Goal: Task Accomplishment & Management: Complete application form

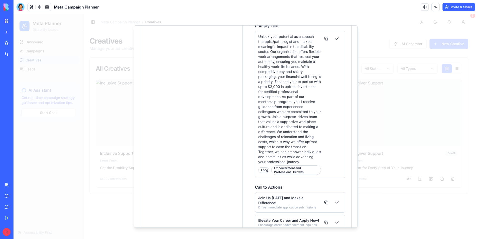
scroll to position [139, 0]
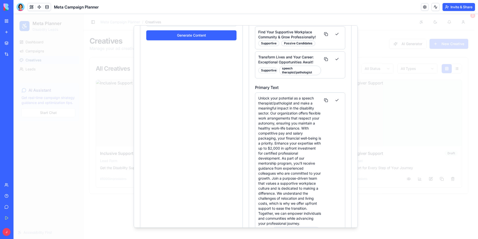
drag, startPoint x: 368, startPoint y: 9, endPoint x: 362, endPoint y: 13, distance: 7.1
click at [368, 9] on header "Meta Campaign Planner Invite & Share" at bounding box center [246, 7] width 465 height 14
drag, startPoint x: 374, startPoint y: 28, endPoint x: 362, endPoint y: 30, distance: 12.2
click at [372, 38] on div at bounding box center [246, 126] width 465 height 225
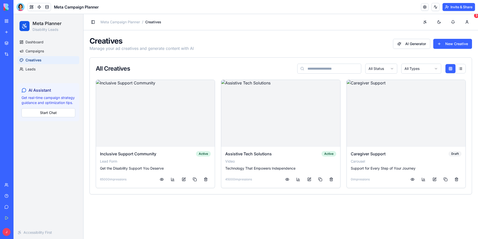
drag, startPoint x: 8, startPoint y: 18, endPoint x: 5, endPoint y: 19, distance: 3.3
click at [5, 19] on link "My Workspace" at bounding box center [12, 21] width 20 height 10
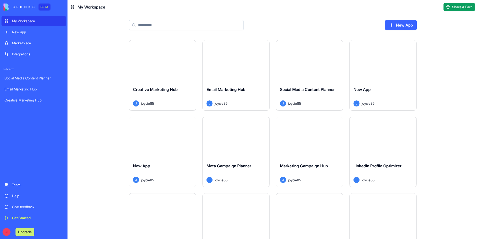
drag, startPoint x: 174, startPoint y: 86, endPoint x: 164, endPoint y: 62, distance: 26.3
click at [164, 62] on button "Launch" at bounding box center [163, 61] width 38 height 10
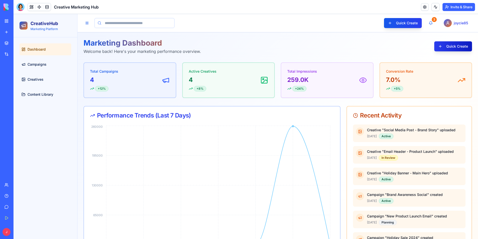
click at [438, 42] on button "Quick Create" at bounding box center [454, 46] width 38 height 10
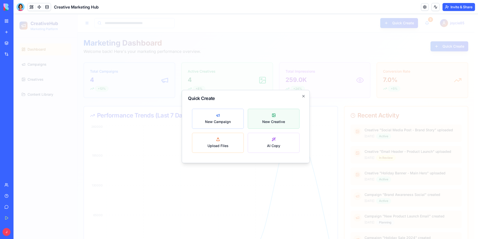
click at [257, 120] on button "New Creative" at bounding box center [274, 119] width 52 height 20
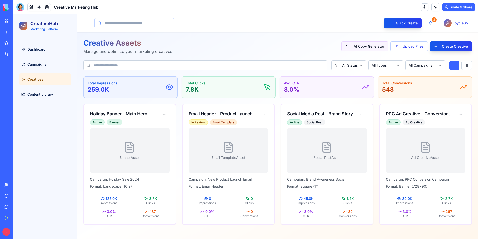
click at [386, 47] on button "AI Copy Generator" at bounding box center [365, 46] width 47 height 10
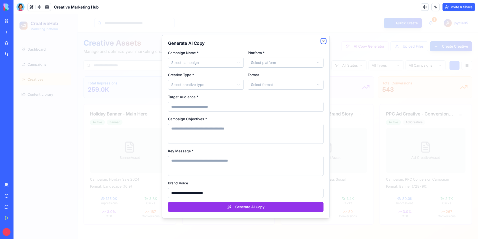
click at [324, 39] on icon "button" at bounding box center [324, 41] width 4 height 4
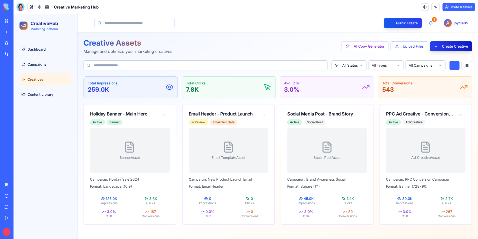
click at [444, 45] on button "Create Creative" at bounding box center [451, 46] width 42 height 10
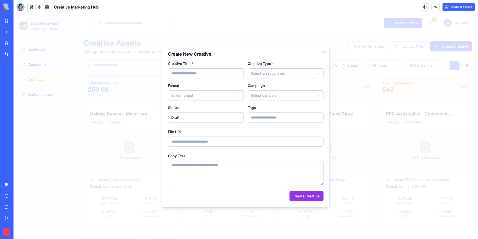
click at [226, 76] on input "Creative Title *" at bounding box center [206, 73] width 76 height 10
drag, startPoint x: 207, startPoint y: 74, endPoint x: 211, endPoint y: 73, distance: 4.4
click at [207, 74] on input "Creative Title *" at bounding box center [206, 73] width 76 height 10
click at [185, 206] on div "**********" at bounding box center [246, 127] width 168 height 162
click at [221, 73] on input "Creative Title *" at bounding box center [206, 73] width 76 height 10
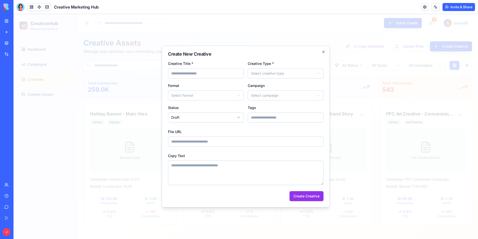
click at [218, 71] on input "Creative Title *" at bounding box center [206, 73] width 76 height 10
click at [171, 74] on input "**********" at bounding box center [206, 73] width 76 height 10
type input "**********"
click at [276, 72] on body "CreativeHub Marketing Platform Dashboard Campaigns Creatives Content Library Qu…" at bounding box center [246, 126] width 465 height 225
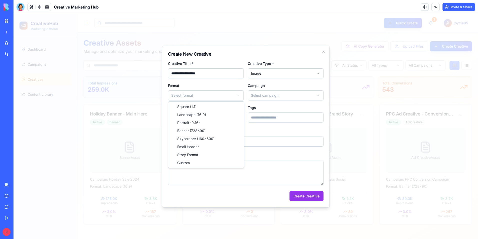
click at [234, 92] on body "CreativeHub Marketing Platform Dashboard Campaigns Creatives Content Library Qu…" at bounding box center [246, 126] width 465 height 225
click at [225, 95] on body "CreativeHub Marketing Platform Dashboard Campaigns Creatives Content Library Qu…" at bounding box center [246, 126] width 465 height 225
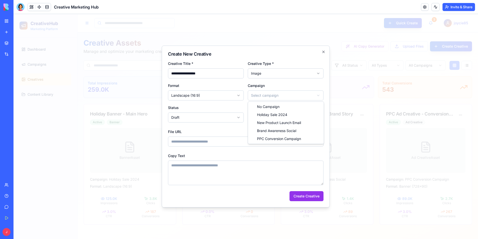
click at [289, 98] on body "CreativeHub Marketing Platform Dashboard Campaigns Creatives Content Library Qu…" at bounding box center [246, 126] width 465 height 225
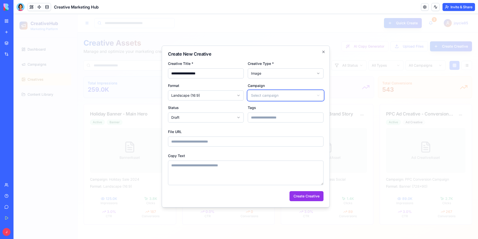
click at [324, 53] on body "CreativeHub Marketing Platform Dashboard Campaigns Creatives Content Library Qu…" at bounding box center [246, 126] width 465 height 225
click at [324, 53] on icon "button" at bounding box center [324, 52] width 4 height 4
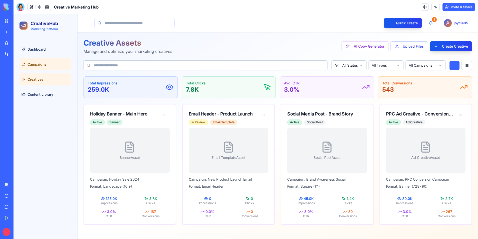
click at [38, 66] on span "Campaigns" at bounding box center [37, 64] width 19 height 5
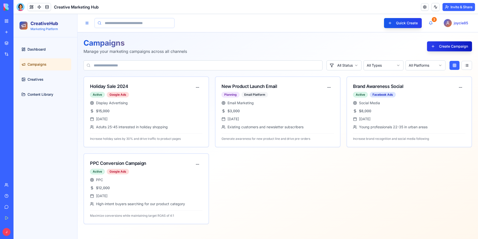
click at [448, 47] on button "Create Campaign" at bounding box center [449, 46] width 45 height 10
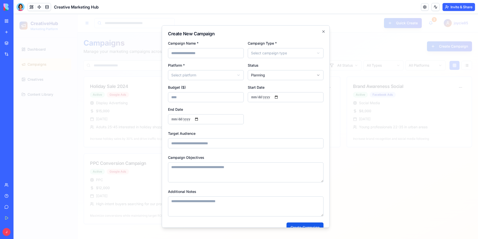
click at [221, 52] on input "Campaign Name *" at bounding box center [206, 53] width 76 height 10
type input "*"
type input "**********"
click at [266, 52] on body "**********" at bounding box center [246, 126] width 465 height 225
click at [237, 74] on body "**********" at bounding box center [246, 126] width 465 height 225
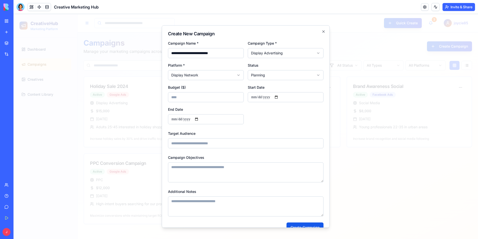
click at [283, 76] on body "**********" at bounding box center [246, 126] width 465 height 225
click at [284, 77] on body "**********" at bounding box center [246, 126] width 465 height 225
click at [238, 93] on input "Budget ($)" at bounding box center [206, 97] width 76 height 10
click at [214, 100] on input "Budget ($)" at bounding box center [206, 97] width 76 height 10
type input "***"
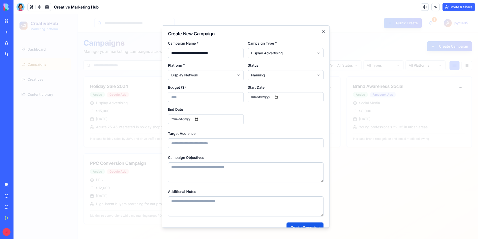
click at [269, 99] on input "Start Date" at bounding box center [286, 97] width 76 height 10
click at [280, 98] on input "Start Date" at bounding box center [286, 97] width 76 height 10
type input "**********"
click at [222, 118] on input "End Date" at bounding box center [206, 119] width 76 height 10
click at [198, 119] on input "End Date" at bounding box center [206, 119] width 76 height 10
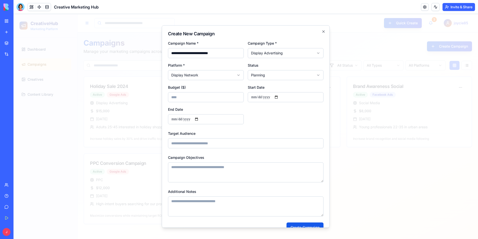
click at [201, 119] on input "End Date" at bounding box center [206, 119] width 76 height 10
type input "**********"
click at [222, 142] on input "Target Audience" at bounding box center [246, 143] width 156 height 10
type input "**********"
type textarea "**********"
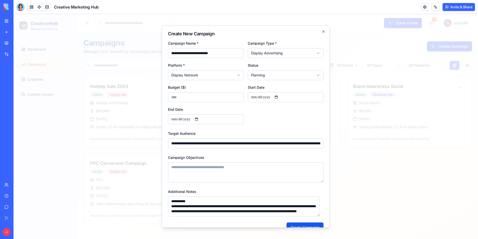
click at [172, 145] on input "**********" at bounding box center [246, 143] width 156 height 10
type input "**********"
click at [181, 168] on textarea "Campaign Objectives" at bounding box center [246, 172] width 156 height 20
type textarea "**********"
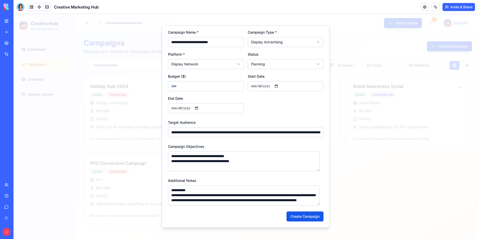
drag, startPoint x: 319, startPoint y: 193, endPoint x: 317, endPoint y: 199, distance: 6.4
click at [317, 199] on textarea "Additional Notes" at bounding box center [244, 195] width 152 height 20
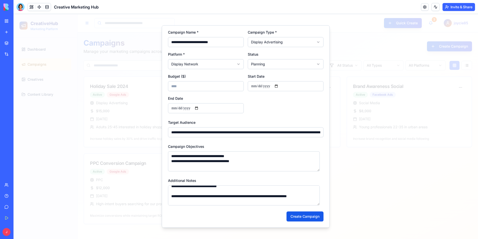
scroll to position [100, 0]
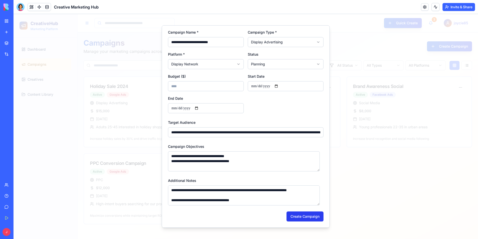
click at [307, 219] on button "Create Campaign" at bounding box center [305, 216] width 37 height 10
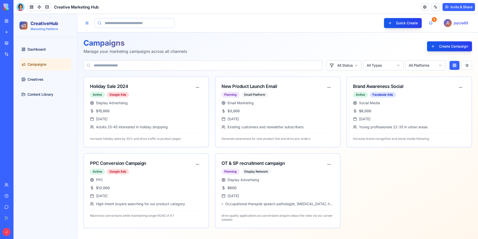
click at [30, 63] on span "Campaigns" at bounding box center [37, 64] width 19 height 5
drag, startPoint x: 39, startPoint y: 78, endPoint x: 36, endPoint y: 79, distance: 3.1
click at [36, 79] on span "Creatives" at bounding box center [36, 79] width 16 height 5
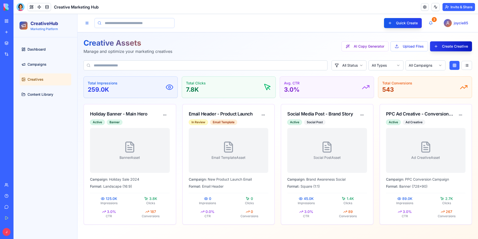
click at [447, 46] on button "Create Creative" at bounding box center [451, 46] width 42 height 10
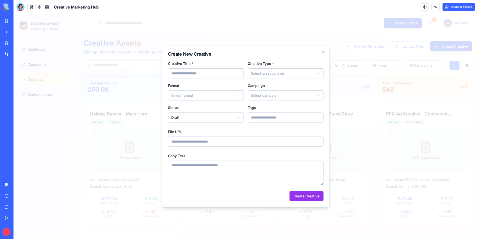
click at [204, 75] on input "Creative Title *" at bounding box center [206, 73] width 76 height 10
type input "*"
click at [199, 73] on input "Creative Title *" at bounding box center [206, 73] width 76 height 10
paste input "**********"
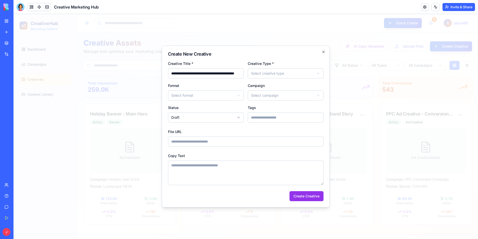
type input "**********"
click at [277, 76] on body "CreativeHub Marketing Platform Dashboard Campaigns Creatives Content Library Qu…" at bounding box center [246, 126] width 465 height 225
click at [232, 99] on body "CreativeHub Marketing Platform Dashboard Campaigns Creatives Content Library Qu…" at bounding box center [246, 126] width 465 height 225
click at [224, 98] on body "CreativeHub Marketing Platform Dashboard Campaigns Creatives Content Library Qu…" at bounding box center [246, 126] width 465 height 225
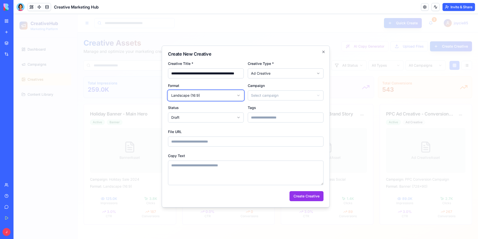
click at [226, 97] on body "CreativeHub Marketing Platform Dashboard Campaigns Creatives Content Library Qu…" at bounding box center [246, 126] width 465 height 225
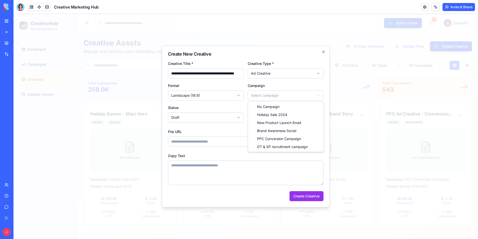
click at [288, 94] on body "CreativeHub Marketing Platform Dashboard Campaigns Creatives Content Library Qu…" at bounding box center [246, 126] width 465 height 225
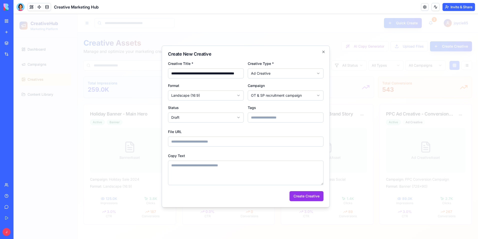
click at [222, 119] on body "CreativeHub Marketing Platform Dashboard Campaigns Creatives Content Library Qu…" at bounding box center [246, 126] width 465 height 225
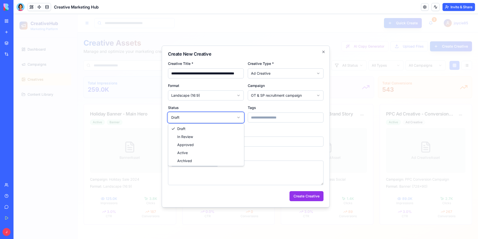
click at [237, 112] on body "CreativeHub Marketing Platform Dashboard Campaigns Creatives Content Library Qu…" at bounding box center [246, 126] width 465 height 225
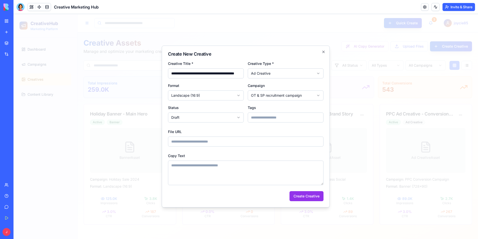
click at [224, 141] on input "File URL" at bounding box center [246, 141] width 156 height 10
click at [271, 144] on input "File URL" at bounding box center [246, 141] width 156 height 10
click at [248, 166] on textarea "Copy Text" at bounding box center [246, 172] width 156 height 25
click at [246, 141] on input "File URL" at bounding box center [246, 141] width 156 height 10
click at [325, 50] on icon "button" at bounding box center [324, 52] width 4 height 4
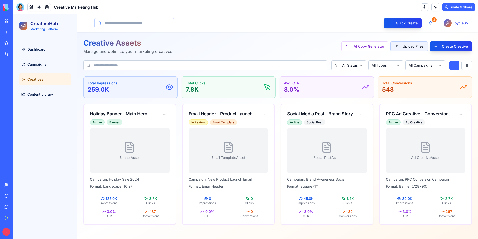
click at [419, 48] on button "Upload Files" at bounding box center [410, 46] width 38 height 10
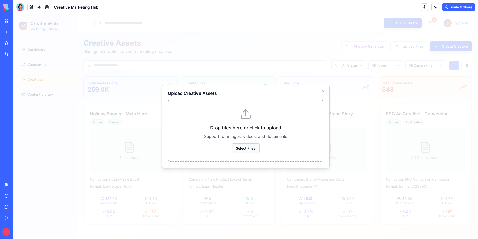
click at [245, 148] on button "Select Files" at bounding box center [246, 148] width 28 height 10
drag, startPoint x: 238, startPoint y: 147, endPoint x: 237, endPoint y: 151, distance: 4.0
click at [234, 152] on button "Select Files" at bounding box center [246, 148] width 28 height 10
click at [239, 149] on button "Select Files" at bounding box center [246, 148] width 28 height 10
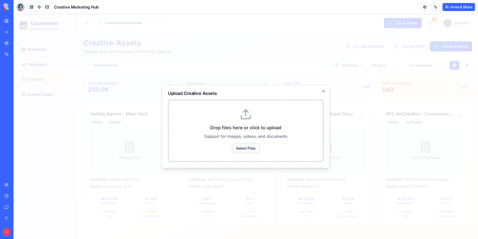
click at [240, 149] on button "Select Files" at bounding box center [246, 148] width 28 height 10
click at [240, 148] on button "Select Files" at bounding box center [246, 148] width 28 height 10
click at [241, 146] on button "Select Files" at bounding box center [246, 148] width 28 height 10
drag, startPoint x: 247, startPoint y: 142, endPoint x: 248, endPoint y: 148, distance: 5.8
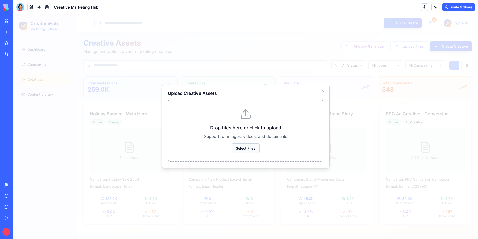
click at [248, 148] on button "Select Files" at bounding box center [246, 148] width 28 height 10
click at [254, 126] on h3 "Drop files here or click to upload" at bounding box center [246, 127] width 139 height 7
click at [253, 121] on div "Drop files here or click to upload Support for images, videos, and documents Se…" at bounding box center [246, 131] width 156 height 62
click at [234, 147] on button "Select Files" at bounding box center [246, 148] width 28 height 10
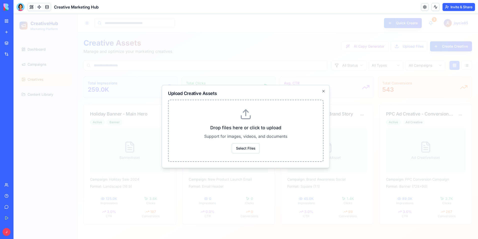
drag, startPoint x: 238, startPoint y: 146, endPoint x: 175, endPoint y: 109, distance: 73.2
click at [178, 109] on div "Drop files here or click to upload Support for images, videos, and documents Se…" at bounding box center [246, 131] width 156 height 62
click at [243, 147] on button "Select Files" at bounding box center [246, 148] width 28 height 10
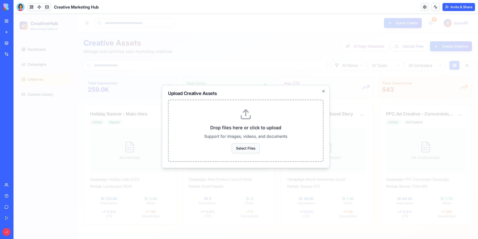
click at [243, 148] on button "Select Files" at bounding box center [246, 148] width 28 height 10
click at [245, 118] on icon at bounding box center [246, 114] width 12 height 12
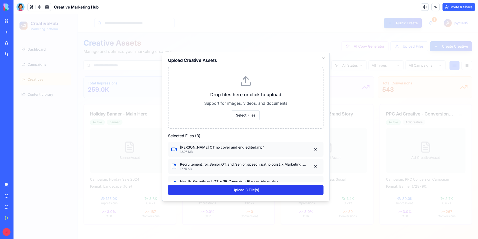
click at [270, 188] on button "Upload 3 File(s)" at bounding box center [246, 190] width 156 height 10
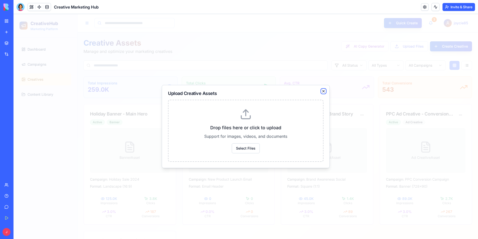
click at [325, 90] on icon "button" at bounding box center [324, 91] width 4 height 4
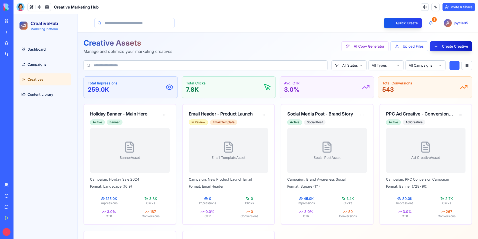
click at [443, 47] on button "Create Creative" at bounding box center [451, 46] width 42 height 10
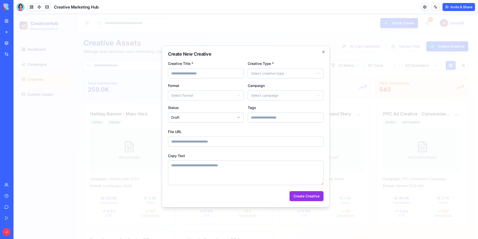
click at [226, 75] on input "Creative Title *" at bounding box center [206, 73] width 76 height 10
type input "**********"
click at [267, 73] on body "CreativeHub Marketing Platform Dashboard Campaigns Creatives Content Library Qu…" at bounding box center [244, 181] width 461 height 335
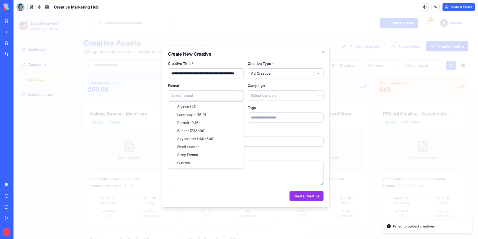
click at [202, 97] on body "CreativeHub Marketing Platform Dashboard Campaigns Creatives Content Library Qu…" at bounding box center [244, 181] width 461 height 335
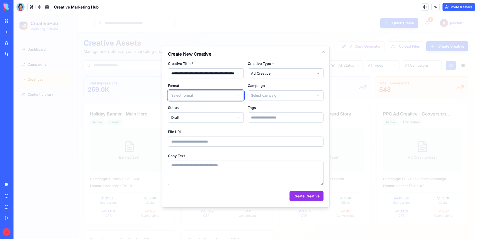
click at [281, 74] on body "CreativeHub Marketing Platform Dashboard Campaigns Creatives Content Library Qu…" at bounding box center [244, 181] width 461 height 335
click at [287, 74] on body "CreativeHub Marketing Platform Dashboard Campaigns Creatives Content Library Qu…" at bounding box center [244, 181] width 461 height 335
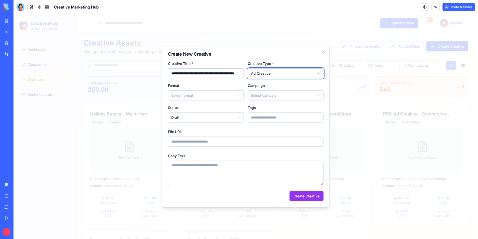
click at [236, 96] on body "CreativeHub Marketing Platform Dashboard Campaigns Creatives Content Library Qu…" at bounding box center [244, 181] width 461 height 335
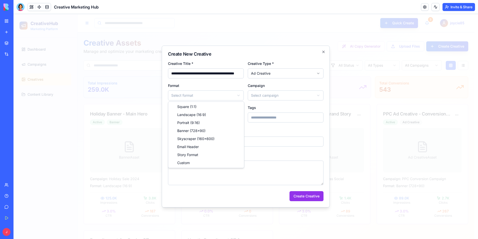
click at [239, 98] on body "CreativeHub Marketing Platform Dashboard Campaigns Creatives Content Library Qu…" at bounding box center [244, 181] width 461 height 335
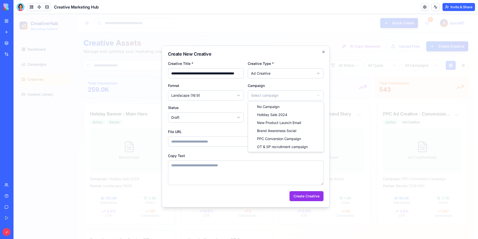
click at [266, 100] on body "CreativeHub Marketing Platform Dashboard Campaigns Creatives Content Library Qu…" at bounding box center [244, 181] width 461 height 335
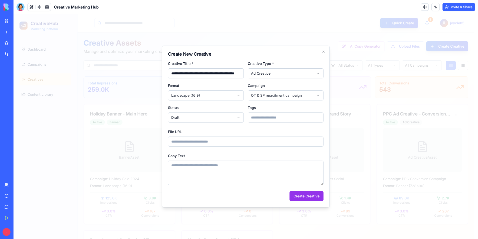
click at [276, 170] on textarea "Copy Text" at bounding box center [246, 172] width 156 height 25
click at [273, 180] on textarea "Copy Text" at bounding box center [246, 172] width 156 height 25
paste textarea "**********"
click at [278, 143] on input "File URL" at bounding box center [246, 141] width 156 height 10
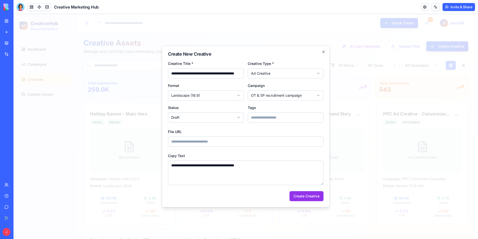
drag, startPoint x: 304, startPoint y: 194, endPoint x: 293, endPoint y: 173, distance: 23.5
click at [294, 174] on form "**********" at bounding box center [246, 130] width 156 height 141
drag, startPoint x: 290, startPoint y: 167, endPoint x: 279, endPoint y: 107, distance: 61.6
click at [56, 139] on body "CreativeHub Marketing Platform Dashboard Campaigns Creatives Content Library Qu…" at bounding box center [244, 181] width 461 height 335
click at [297, 171] on textarea "**********" at bounding box center [246, 172] width 156 height 25
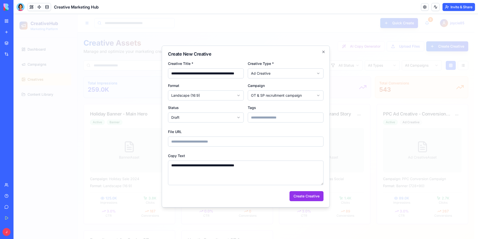
click at [269, 160] on div "**********" at bounding box center [246, 168] width 156 height 33
drag, startPoint x: 266, startPoint y: 165, endPoint x: 112, endPoint y: 172, distance: 153.5
click at [112, 172] on body "CreativeHub Marketing Platform Dashboard Campaigns Creatives Content Library Qu…" at bounding box center [244, 181] width 461 height 335
paste textarea "**********"
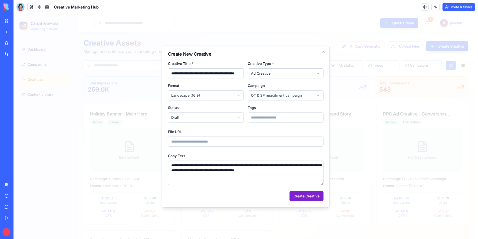
type textarea "**********"
click at [307, 192] on button "Create Creative" at bounding box center [307, 196] width 34 height 10
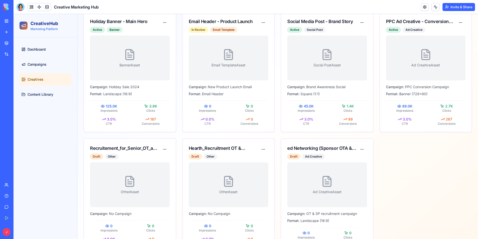
scroll to position [117, 0]
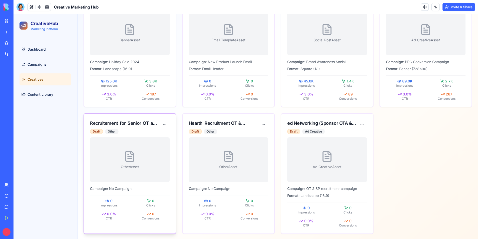
click at [147, 146] on div "Other Asset" at bounding box center [130, 159] width 80 height 45
click at [112, 129] on div "Other" at bounding box center [112, 132] width 14 height 6
click at [97, 129] on div "Draft" at bounding box center [96, 132] width 13 height 6
click at [120, 117] on div "Recruitement_for_Senior_OT_and_Senior_speech_pathologist_-_Marketing_Strategy_P…" at bounding box center [130, 126] width 92 height 24
click at [244, 157] on div "Other Asset" at bounding box center [229, 159] width 80 height 45
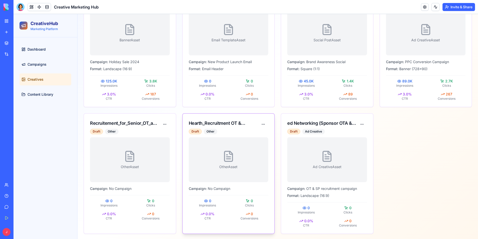
drag, startPoint x: 251, startPoint y: 142, endPoint x: 254, endPoint y: 137, distance: 5.4
click at [252, 141] on div "Other Asset" at bounding box center [229, 159] width 80 height 45
click at [47, 94] on span "Content Library" at bounding box center [41, 94] width 26 height 5
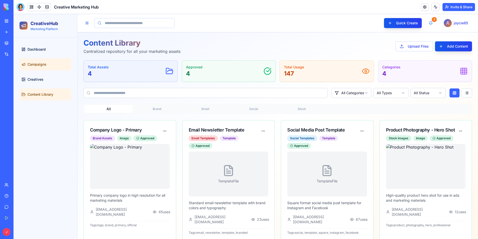
click at [44, 63] on span "Campaigns" at bounding box center [37, 64] width 19 height 5
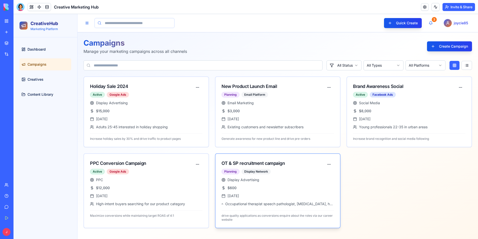
click at [276, 170] on div "Planning Display Network" at bounding box center [273, 172] width 103 height 6
click at [400, 67] on html "CreativeHub Marketing Platform Dashboard Campaigns Creatives Content Library Qu…" at bounding box center [246, 126] width 465 height 225
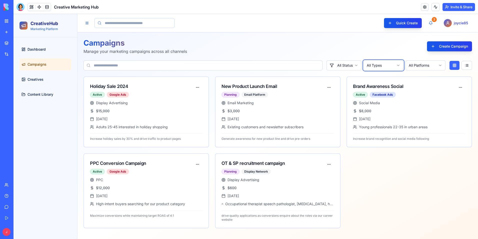
click at [415, 65] on html "CreativeHub Marketing Platform Dashboard Campaigns Creatives Content Library Qu…" at bounding box center [246, 126] width 465 height 225
click at [49, 80] on link "Creatives" at bounding box center [46, 79] width 52 height 12
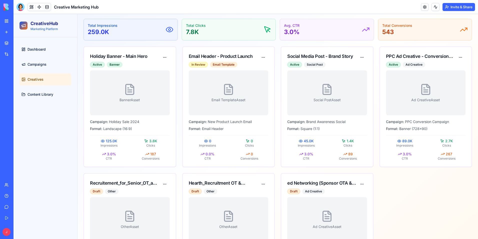
scroll to position [117, 0]
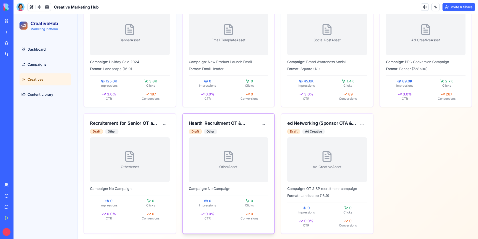
click at [269, 215] on div "Other Asset Campaign: No Campaign 0 Impressions 0 Clicks 0.0% CTR 0 Conversions" at bounding box center [229, 181] width 92 height 89
click at [244, 176] on div "Other Asset" at bounding box center [229, 159] width 80 height 45
click at [339, 141] on div "Ad Creative Asset" at bounding box center [327, 159] width 80 height 45
click at [295, 132] on div "Draft" at bounding box center [293, 132] width 13 height 6
click at [259, 166] on div "Other Asset" at bounding box center [229, 159] width 80 height 45
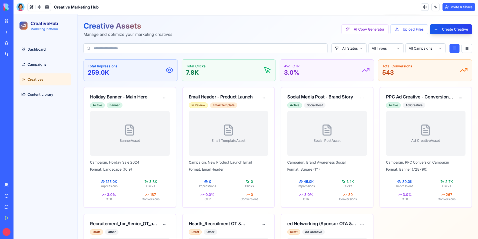
scroll to position [0, 0]
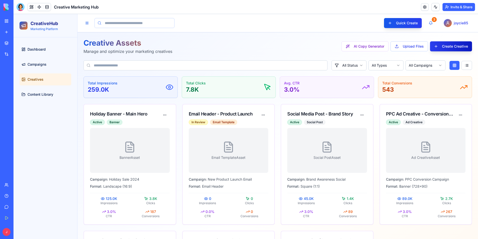
click at [456, 46] on button "Create Creative" at bounding box center [451, 46] width 42 height 10
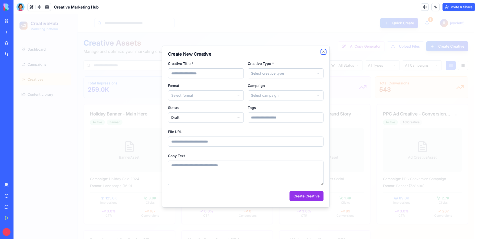
click at [324, 53] on icon "button" at bounding box center [324, 52] width 4 height 4
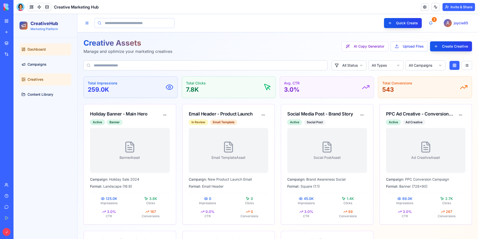
click at [51, 45] on link "Dashboard" at bounding box center [46, 49] width 52 height 12
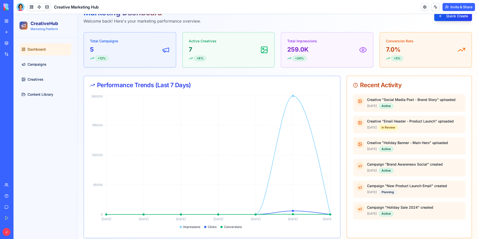
scroll to position [7, 0]
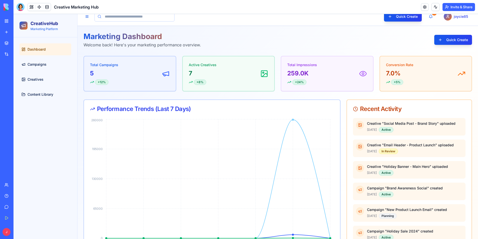
click at [132, 68] on div "Total Campaigns 5 + 12 %" at bounding box center [130, 73] width 80 height 23
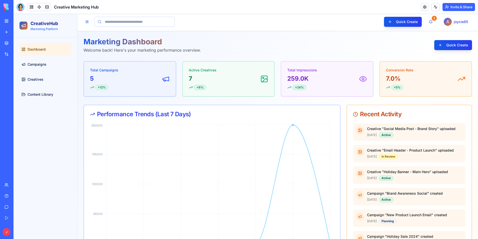
scroll to position [0, 0]
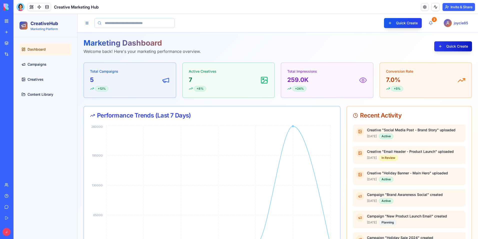
click at [443, 45] on button "Quick Create" at bounding box center [454, 46] width 38 height 10
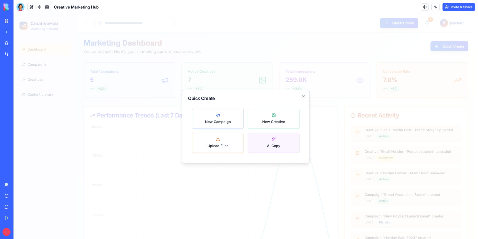
click at [260, 137] on button "AI Copy" at bounding box center [274, 143] width 52 height 20
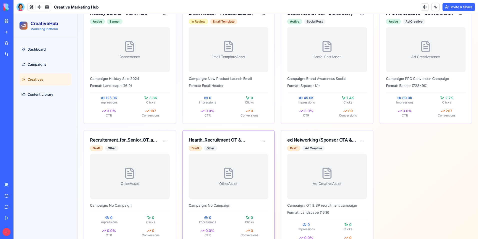
scroll to position [117, 0]
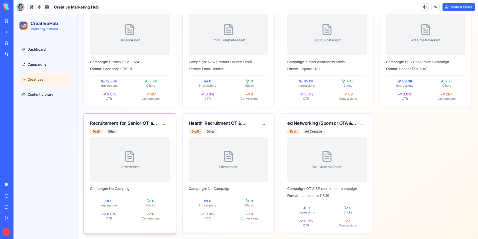
click at [150, 151] on div "Other Asset" at bounding box center [130, 159] width 80 height 45
click at [221, 127] on div "Hearth_Recruitment OT & SP_Campaign_Planner_ideas Draft Other" at bounding box center [224, 127] width 70 height 15
click at [158, 150] on div "Other Asset" at bounding box center [130, 159] width 80 height 45
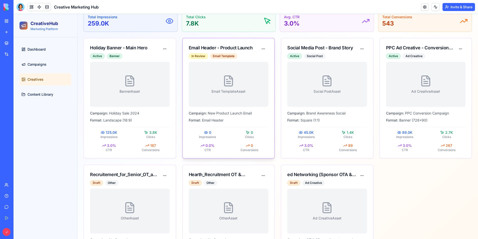
scroll to position [17, 0]
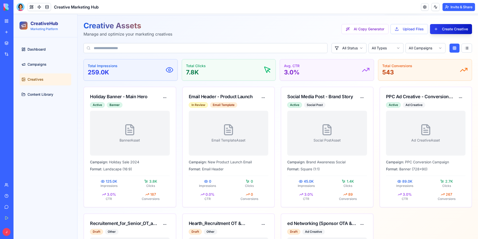
click at [443, 28] on button "Create Creative" at bounding box center [451, 29] width 42 height 10
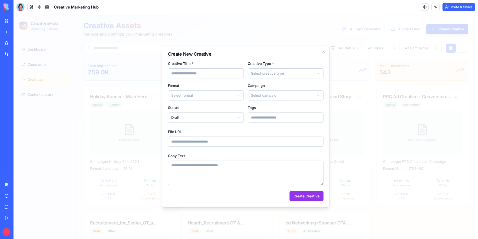
click at [232, 74] on input "Creative Title *" at bounding box center [206, 73] width 76 height 10
type input "**********"
click at [277, 74] on body "CreativeHub Marketing Platform Dashboard Campaigns Creatives Content Library Qu…" at bounding box center [244, 168] width 461 height 342
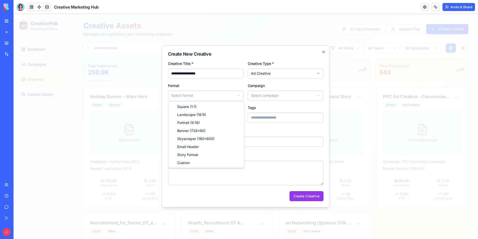
click at [229, 95] on body "CreativeHub Marketing Platform Dashboard Campaigns Creatives Content Library Qu…" at bounding box center [244, 168] width 461 height 342
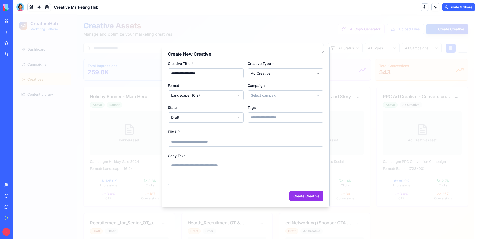
click at [279, 97] on body "CreativeHub Marketing Platform Dashboard Campaigns Creatives Content Library Qu…" at bounding box center [244, 168] width 461 height 342
click at [230, 118] on body "CreativeHub Marketing Platform Dashboard Campaigns Creatives Content Library Qu…" at bounding box center [244, 168] width 461 height 342
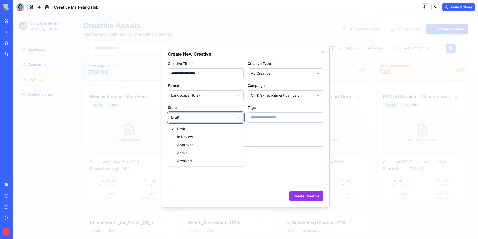
click at [258, 116] on body "CreativeHub Marketing Platform Dashboard Campaigns Creatives Content Library Qu…" at bounding box center [244, 168] width 461 height 342
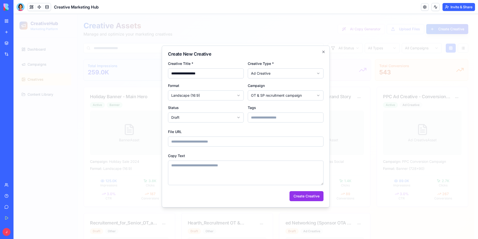
drag, startPoint x: 245, startPoint y: 136, endPoint x: 244, endPoint y: 139, distance: 3.6
click at [245, 136] on div "File URL" at bounding box center [246, 137] width 156 height 18
click at [298, 197] on button "Create Creative" at bounding box center [307, 196] width 34 height 10
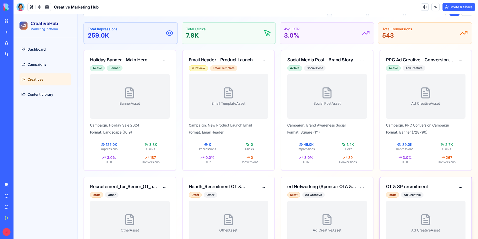
scroll to position [92, 0]
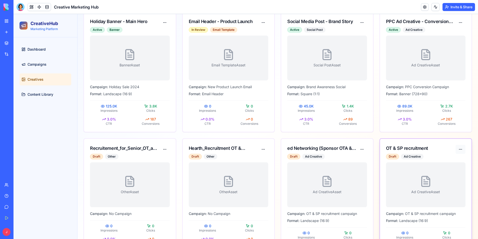
click at [457, 148] on html "CreativeHub Marketing Platform Dashboard Campaigns Creatives Content Library Qu…" at bounding box center [246, 93] width 465 height 343
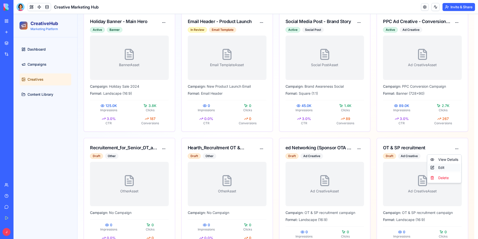
click at [443, 165] on div "Edit" at bounding box center [445, 167] width 32 height 8
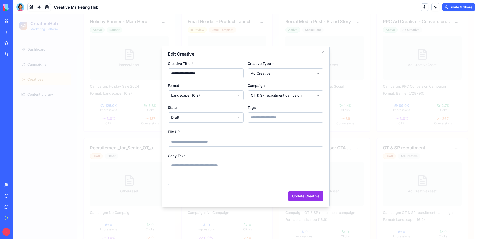
click at [189, 166] on textarea "Copy Text" at bounding box center [246, 172] width 156 height 25
click at [260, 178] on textarea "Copy Text" at bounding box center [246, 172] width 156 height 25
paste textarea "**********"
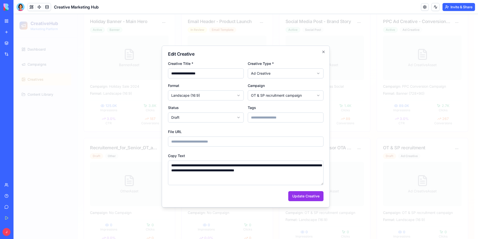
type textarea "**********"
click at [257, 142] on input "File URL" at bounding box center [246, 141] width 156 height 10
click at [302, 195] on button "Update Creative" at bounding box center [305, 196] width 35 height 10
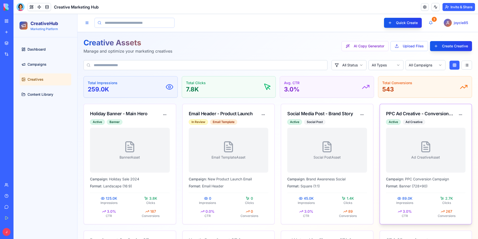
scroll to position [0, 0]
click at [370, 48] on button "AI Copy Generator" at bounding box center [365, 46] width 47 height 10
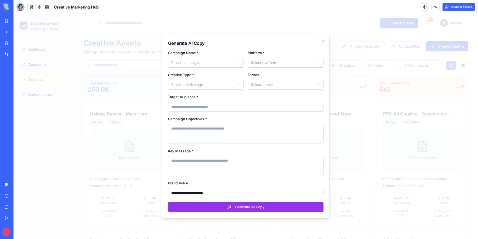
click at [231, 60] on body "CreativeHub Marketing Platform Dashboard Campaigns Creatives Content Library Qu…" at bounding box center [244, 185] width 461 height 342
drag, startPoint x: 202, startPoint y: 106, endPoint x: 213, endPoint y: 103, distance: 11.0
type input "**********"
type textarea "**********"
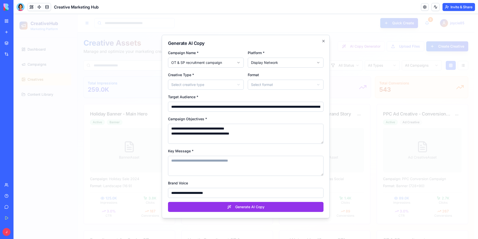
drag, startPoint x: 246, startPoint y: 83, endPoint x: 241, endPoint y: 86, distance: 5.3
click at [245, 84] on div "**********" at bounding box center [246, 70] width 156 height 40
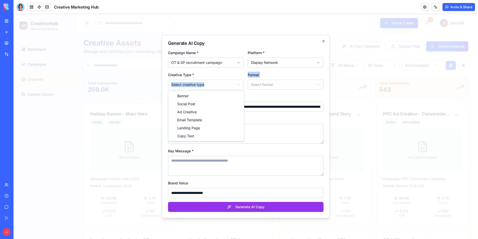
click at [240, 87] on body "CreativeHub Marketing Platform Dashboard Campaigns Creatives Content Library Qu…" at bounding box center [244, 185] width 461 height 342
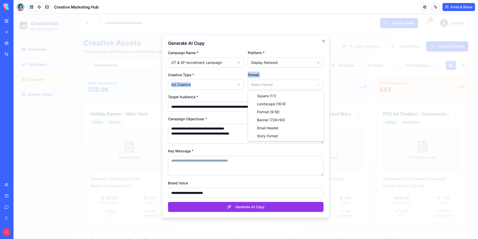
click at [279, 82] on body "CreativeHub Marketing Platform Dashboard Campaigns Creatives Content Library Qu…" at bounding box center [244, 185] width 461 height 342
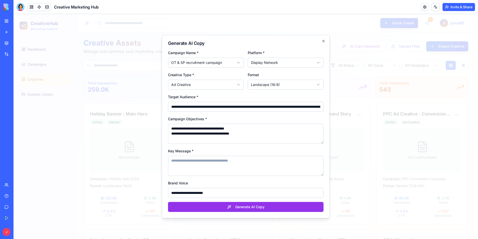
click at [222, 160] on textarea "Key Message *" at bounding box center [246, 166] width 156 height 20
click at [205, 169] on textarea "Key Message *" at bounding box center [246, 166] width 156 height 20
paste textarea "**********"
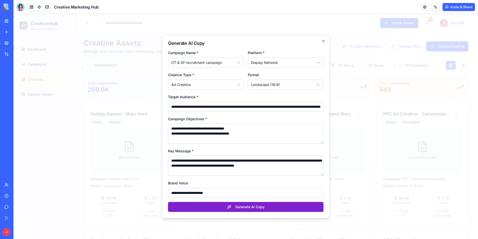
type textarea "**********"
click at [226, 206] on button "Generate AI Copy" at bounding box center [246, 207] width 156 height 10
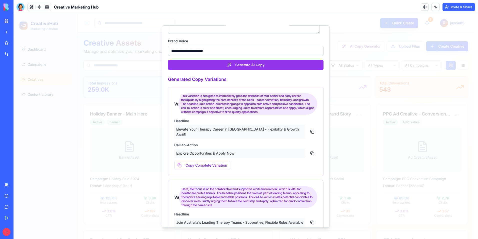
scroll to position [119, 0]
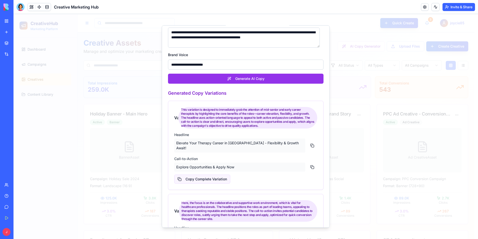
click at [221, 174] on button "Copy Complete Variation" at bounding box center [202, 178] width 56 height 9
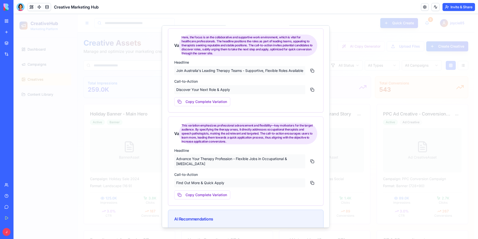
scroll to position [284, 0]
click at [308, 162] on button at bounding box center [312, 160] width 10 height 9
click at [342, 100] on div at bounding box center [246, 126] width 465 height 225
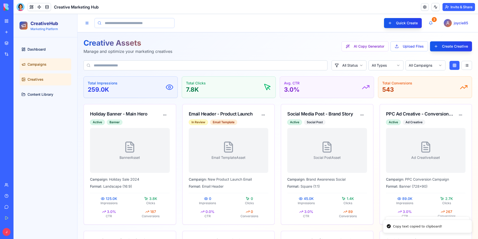
click at [53, 62] on link "Campaigns" at bounding box center [46, 64] width 52 height 12
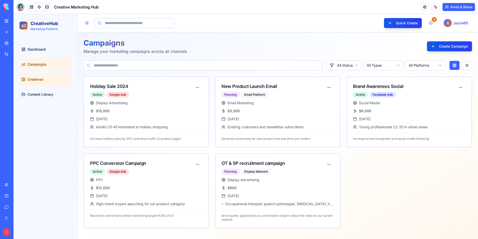
click at [45, 78] on link "Creatives" at bounding box center [46, 79] width 52 height 12
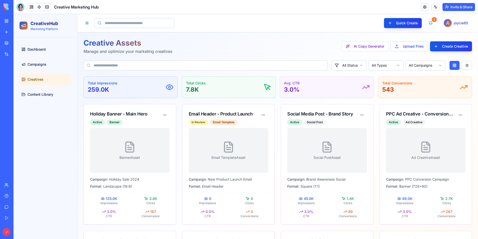
scroll to position [117, 0]
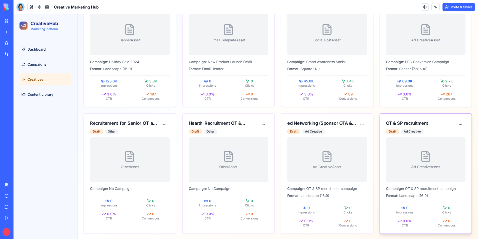
click at [438, 174] on div "Ad Creative Asset" at bounding box center [426, 159] width 80 height 45
click at [457, 125] on html "CreativeHub Marketing Platform Dashboard Campaigns Creatives Content Library Qu…" at bounding box center [246, 68] width 465 height 343
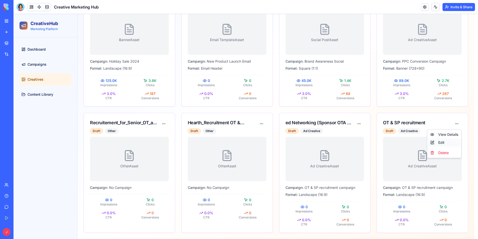
click at [452, 140] on div "Edit" at bounding box center [445, 142] width 32 height 8
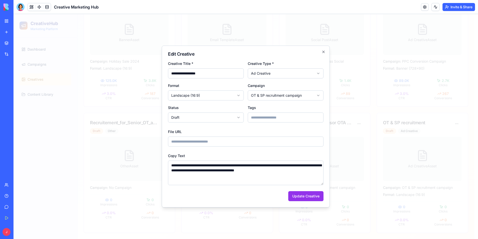
drag, startPoint x: 312, startPoint y: 174, endPoint x: 204, endPoint y: 173, distance: 108.1
click at [204, 173] on textarea "**********" at bounding box center [246, 172] width 156 height 25
click at [278, 165] on textarea "**********" at bounding box center [246, 172] width 156 height 25
drag, startPoint x: 309, startPoint y: 170, endPoint x: 160, endPoint y: 157, distance: 149.4
click at [160, 157] on body "CreativeHub Marketing Platform Dashboard Campaigns Creatives Content Library Qu…" at bounding box center [244, 68] width 461 height 342
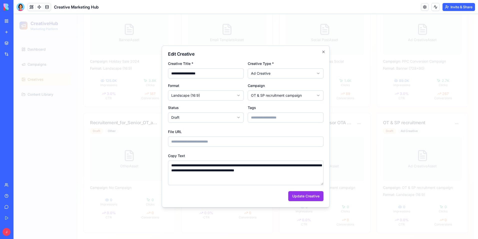
paste textarea
drag, startPoint x: 200, startPoint y: 162, endPoint x: 272, endPoint y: 183, distance: 74.7
click at [272, 183] on textarea "**********" at bounding box center [246, 172] width 156 height 25
type textarea "**********"
click at [305, 197] on button "Update Creative" at bounding box center [305, 196] width 35 height 10
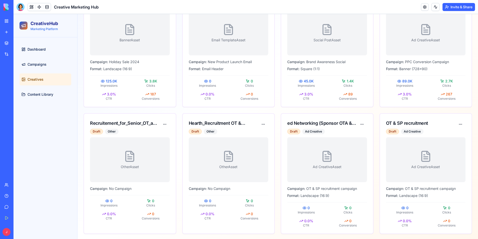
click at [6, 20] on link "My Workspace" at bounding box center [12, 21] width 20 height 10
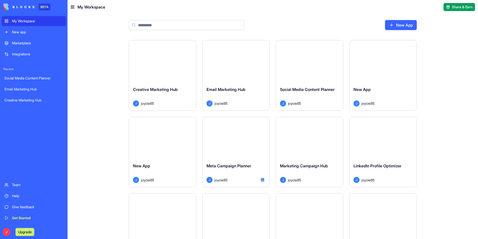
click at [24, 30] on div "New app" at bounding box center [37, 32] width 51 height 5
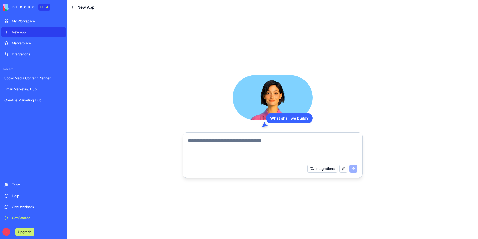
click at [213, 143] on textarea at bounding box center [273, 149] width 170 height 24
type textarea "**********"
click at [314, 170] on button "Integrations" at bounding box center [323, 168] width 30 height 8
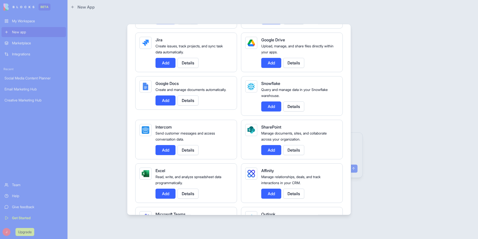
scroll to position [350, 0]
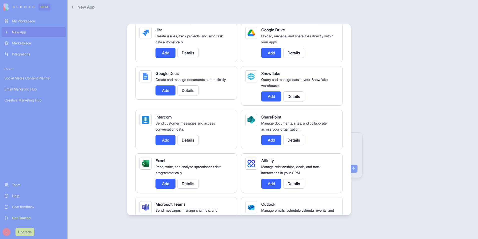
click at [169, 183] on button "Add" at bounding box center [166, 183] width 20 height 10
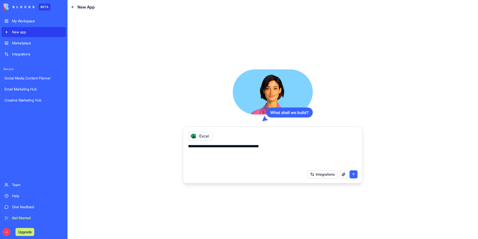
click at [355, 175] on button "submit" at bounding box center [354, 174] width 8 height 8
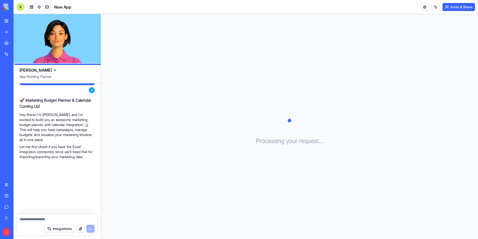
scroll to position [61, 0]
